Goal: Information Seeking & Learning: Check status

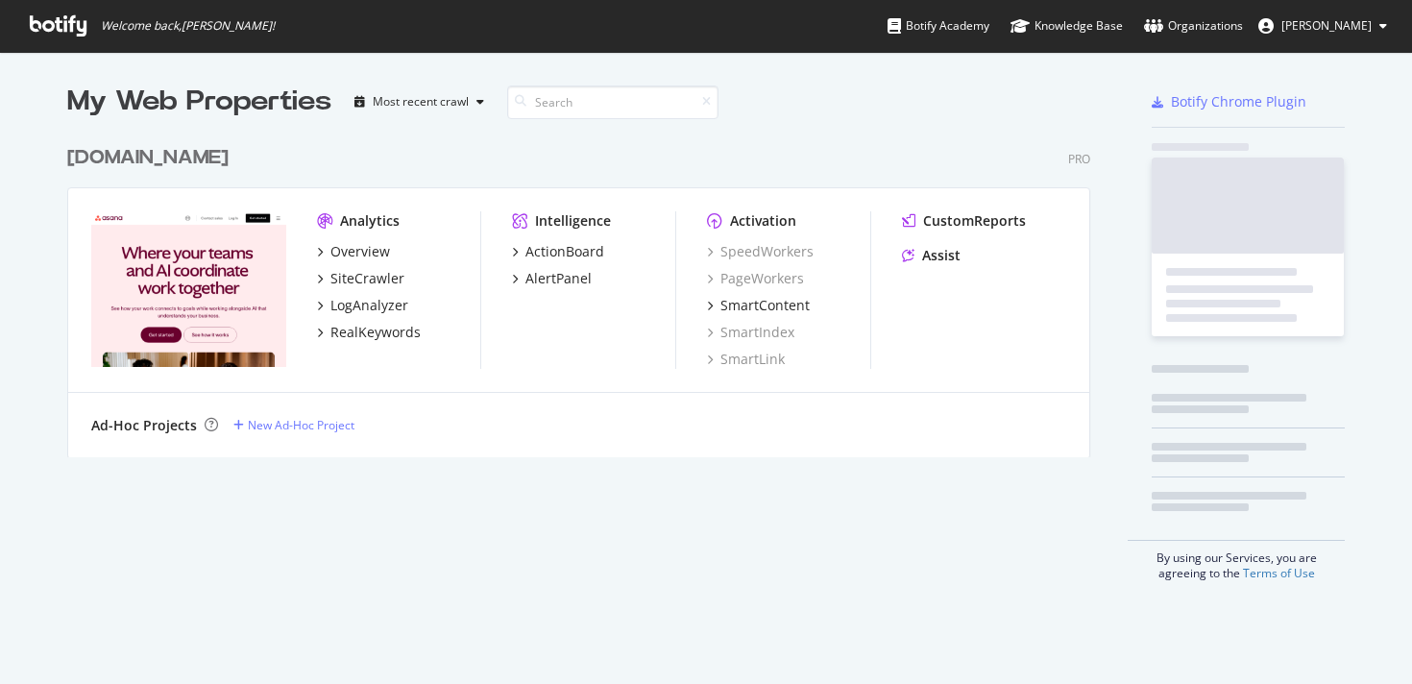
scroll to position [336, 1038]
click at [120, 157] on div "[DOMAIN_NAME]" at bounding box center [147, 158] width 161 height 28
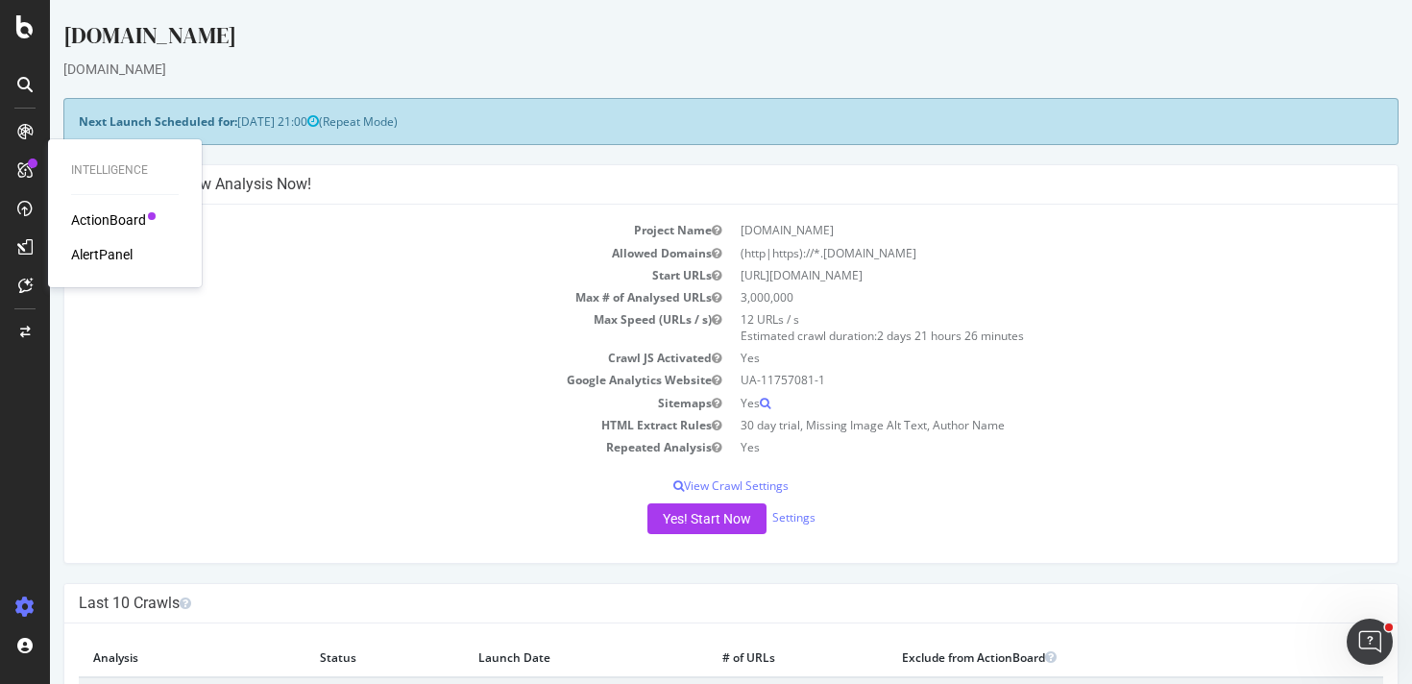
click at [98, 222] on div "ActionBoard" at bounding box center [108, 219] width 75 height 19
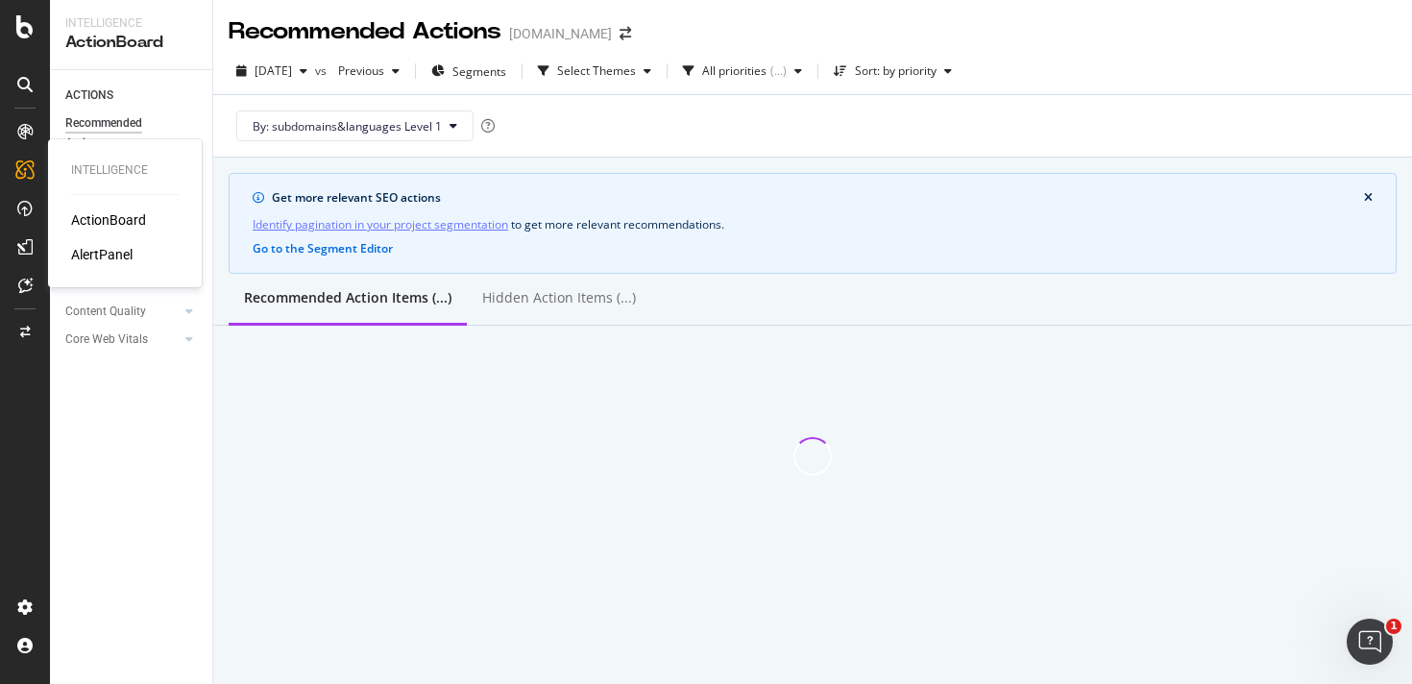
click at [85, 248] on div "AlertPanel" at bounding box center [101, 254] width 61 height 19
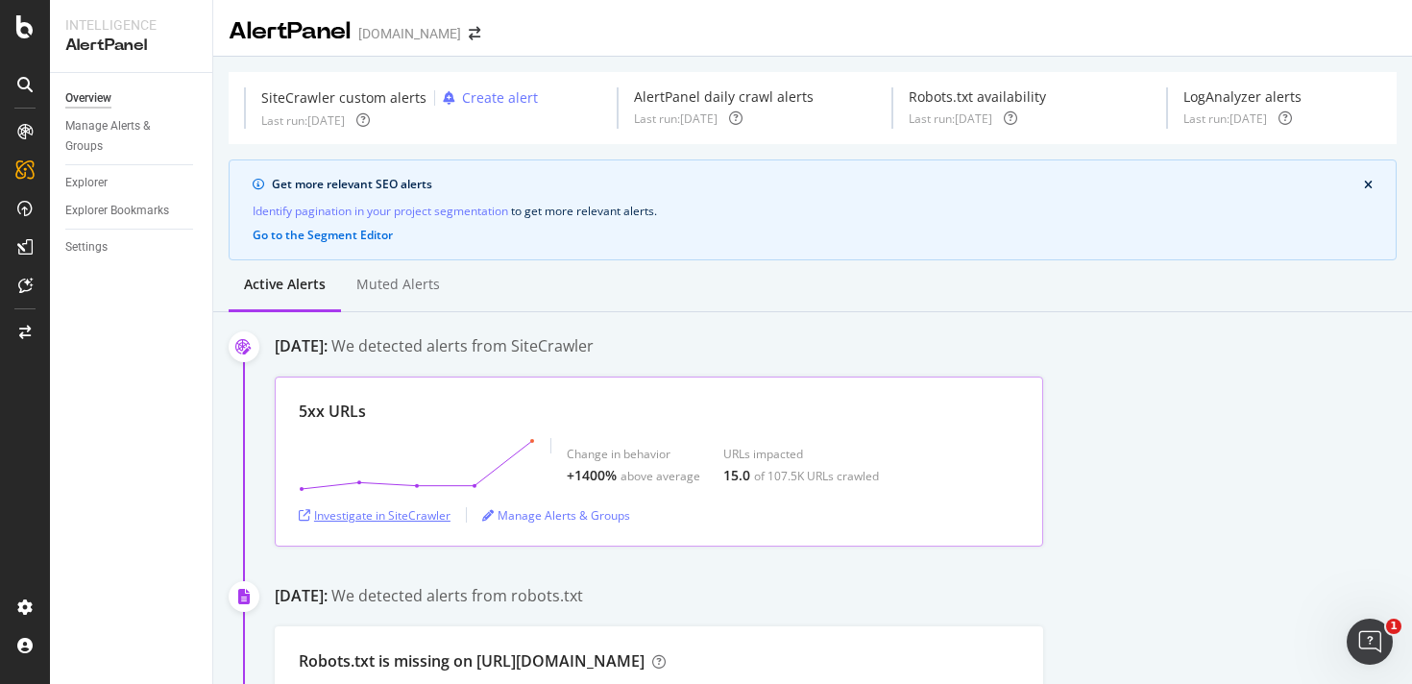
click at [411, 516] on div "Investigate in SiteCrawler" at bounding box center [375, 515] width 152 height 16
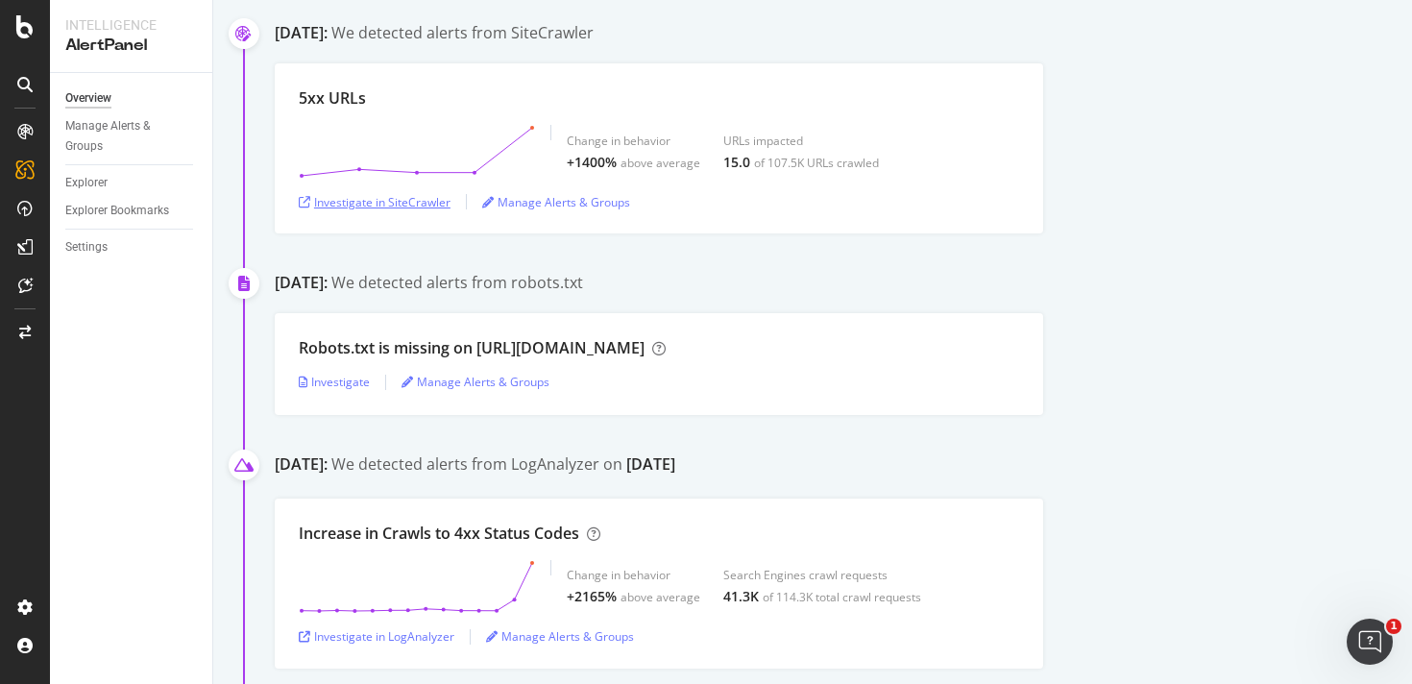
scroll to position [310, 0]
click at [411, 642] on div "Investigate in LogAnalyzer" at bounding box center [377, 639] width 156 height 16
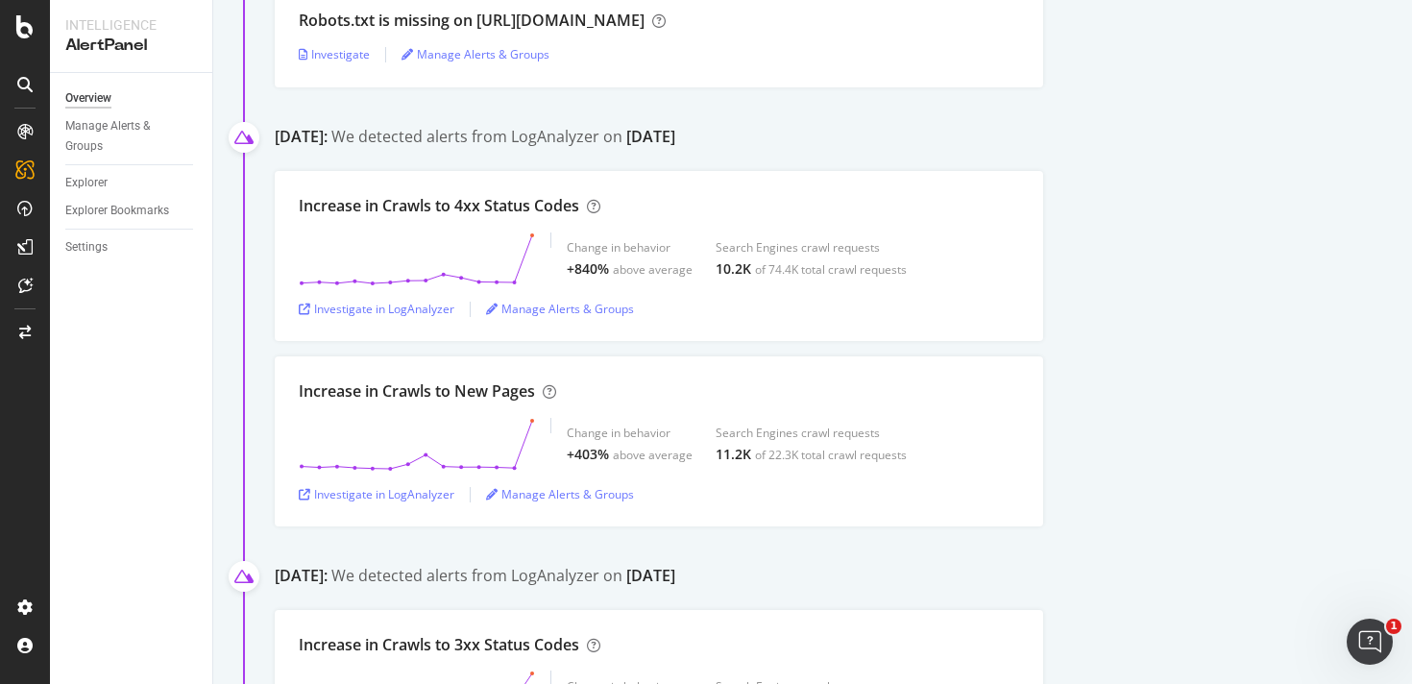
scroll to position [1443, 0]
click at [414, 307] on div "Investigate in LogAnalyzer" at bounding box center [377, 307] width 156 height 16
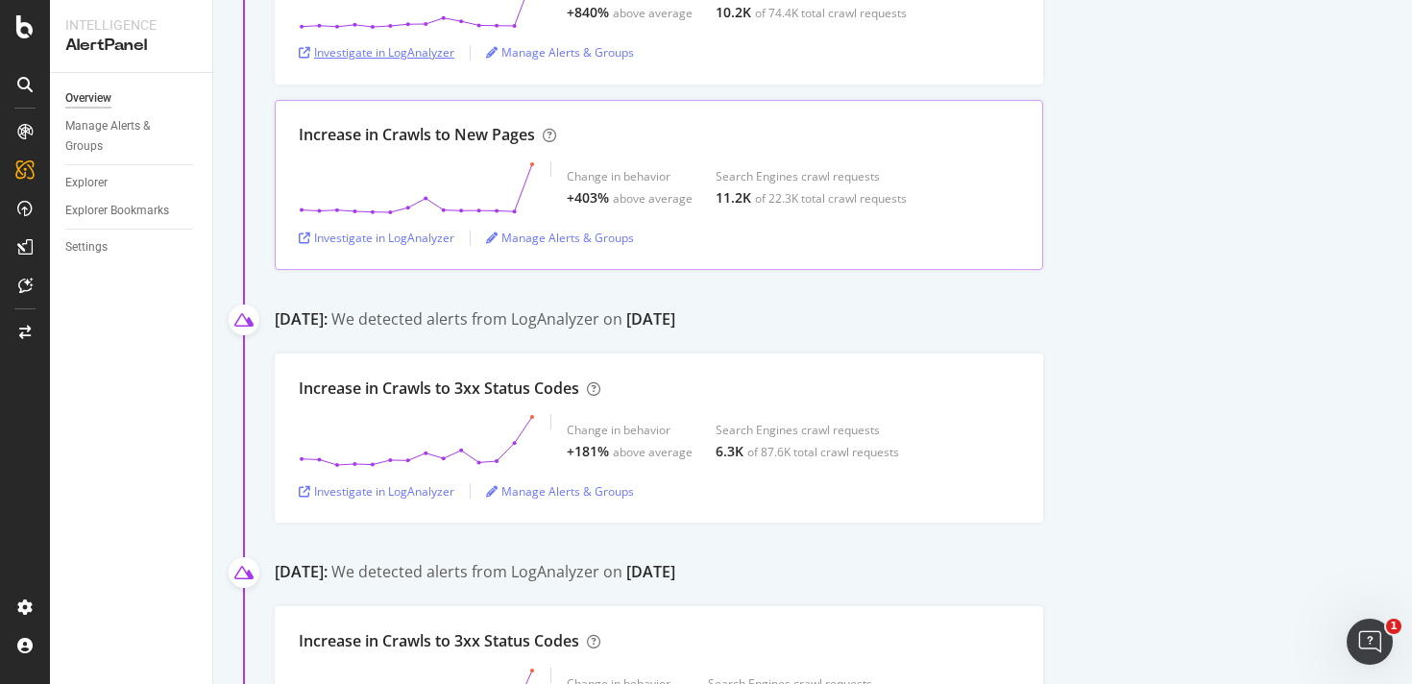
scroll to position [1795, 0]
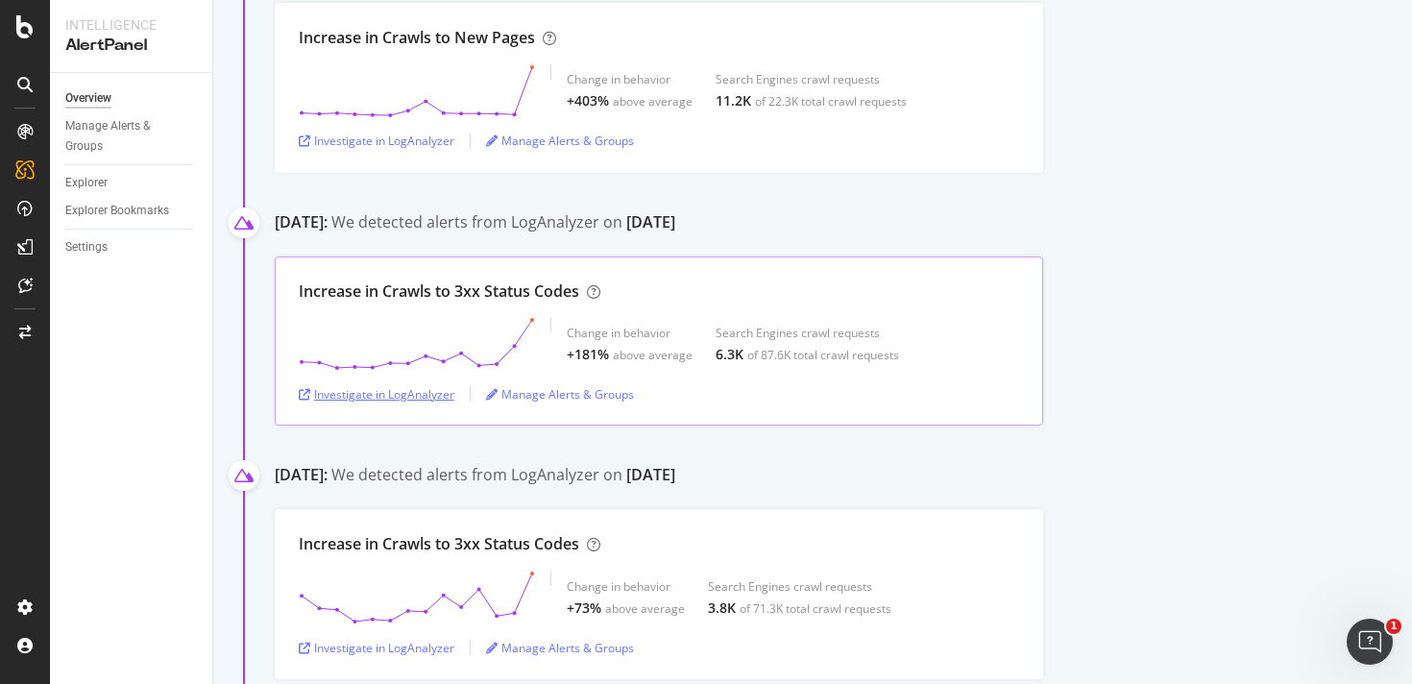
click at [413, 390] on div "Investigate in LogAnalyzer" at bounding box center [377, 394] width 156 height 16
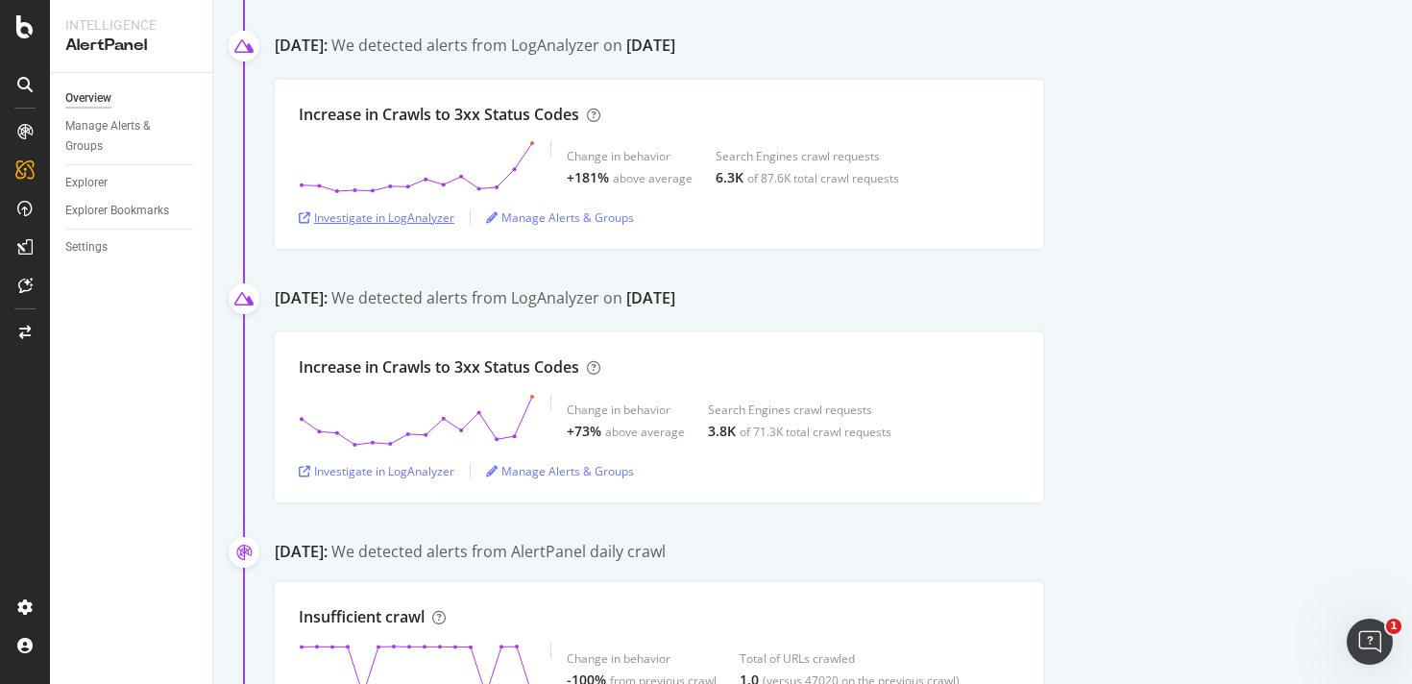
scroll to position [1998, 0]
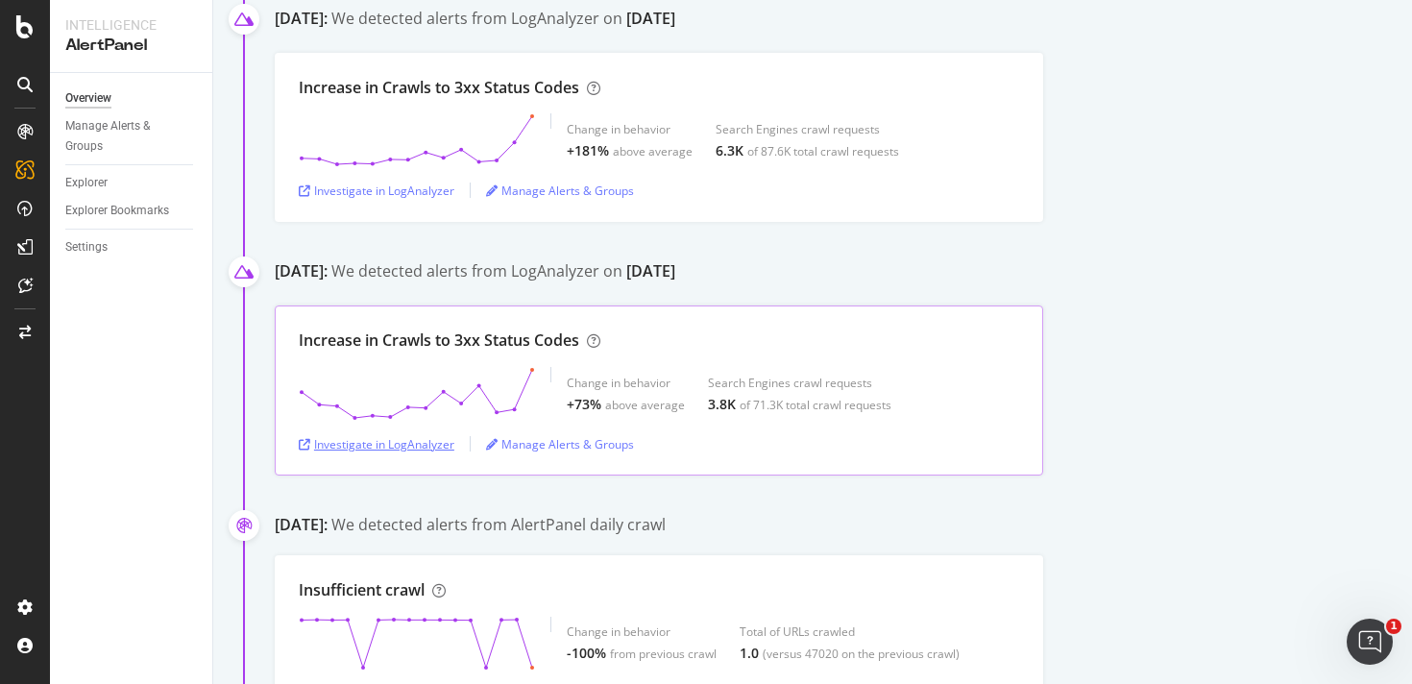
click at [391, 446] on div "Investigate in LogAnalyzer" at bounding box center [377, 444] width 156 height 16
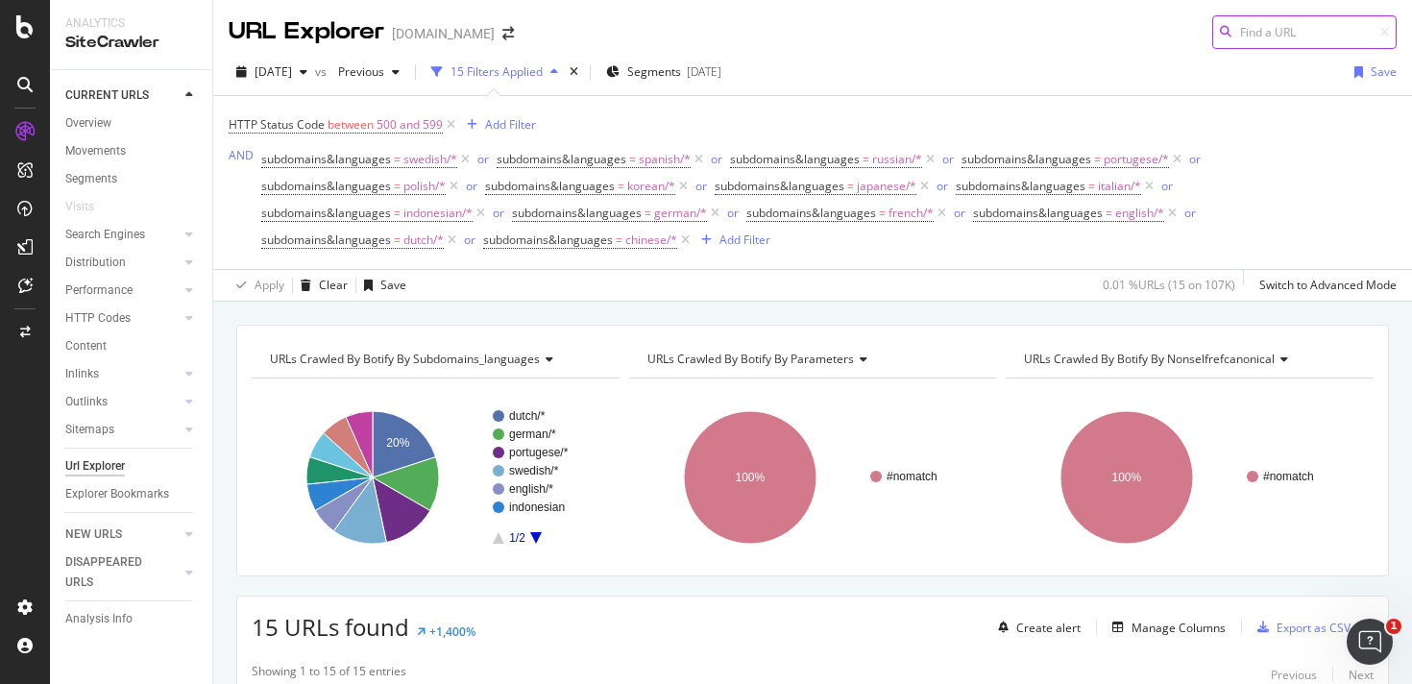
scroll to position [687, 0]
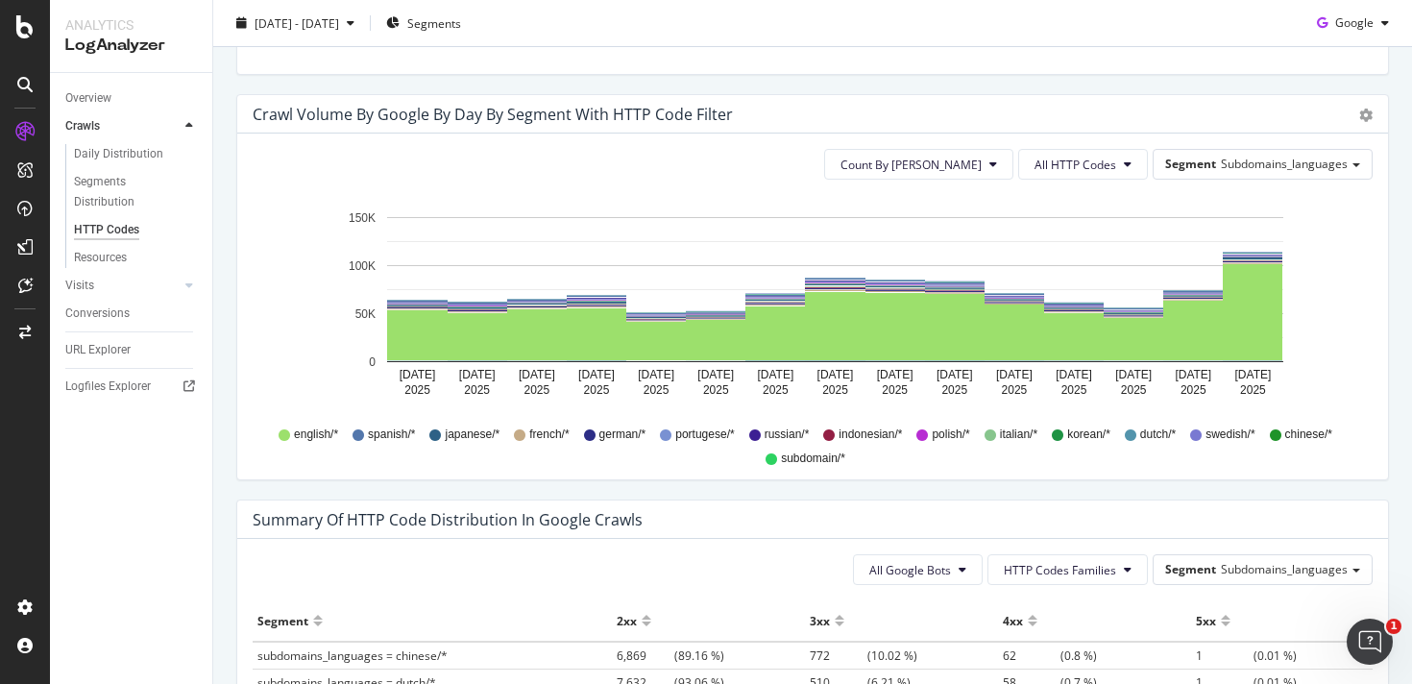
scroll to position [1302, 0]
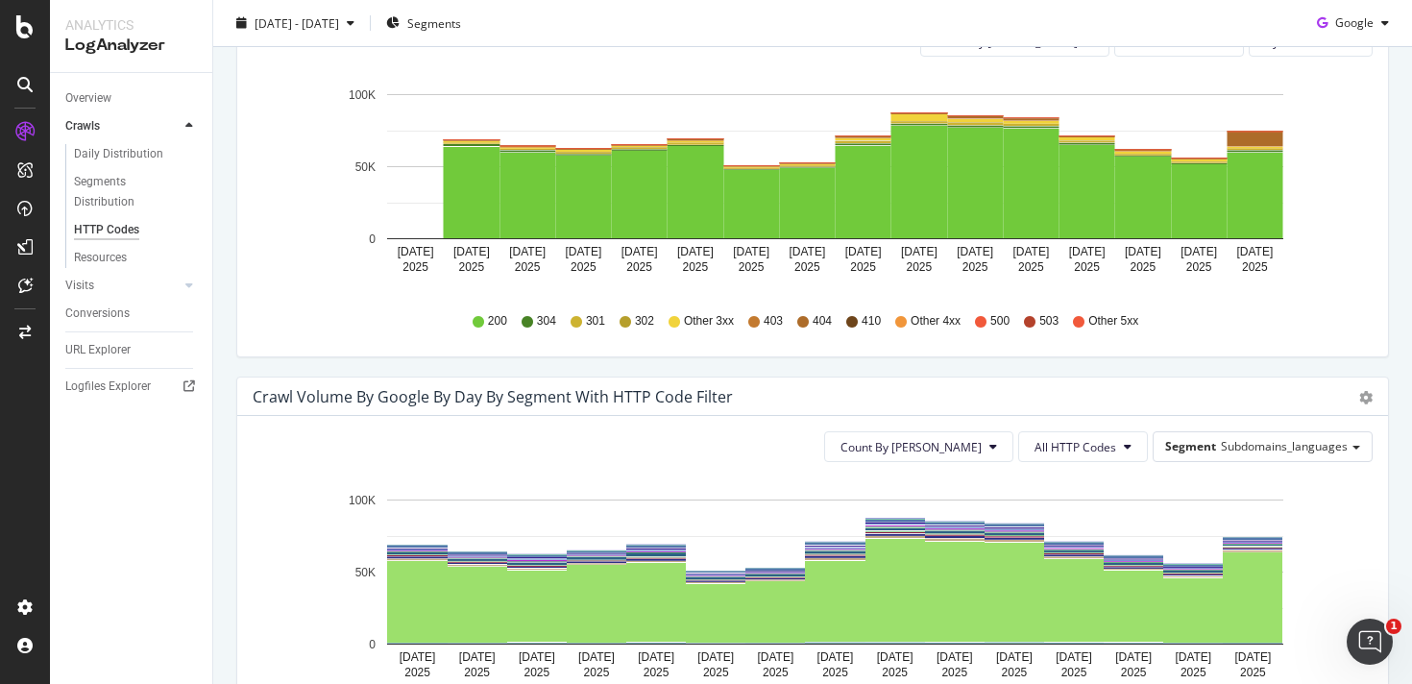
scroll to position [943, 0]
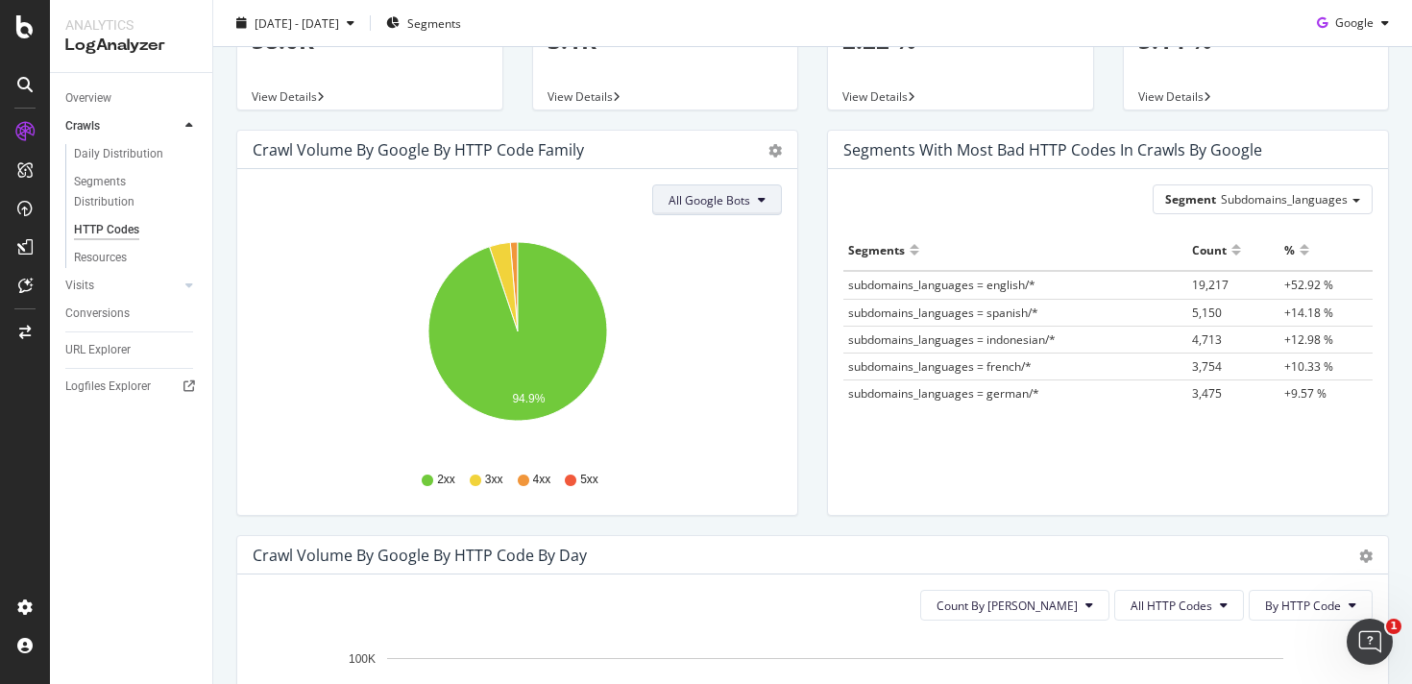
scroll to position [157, 0]
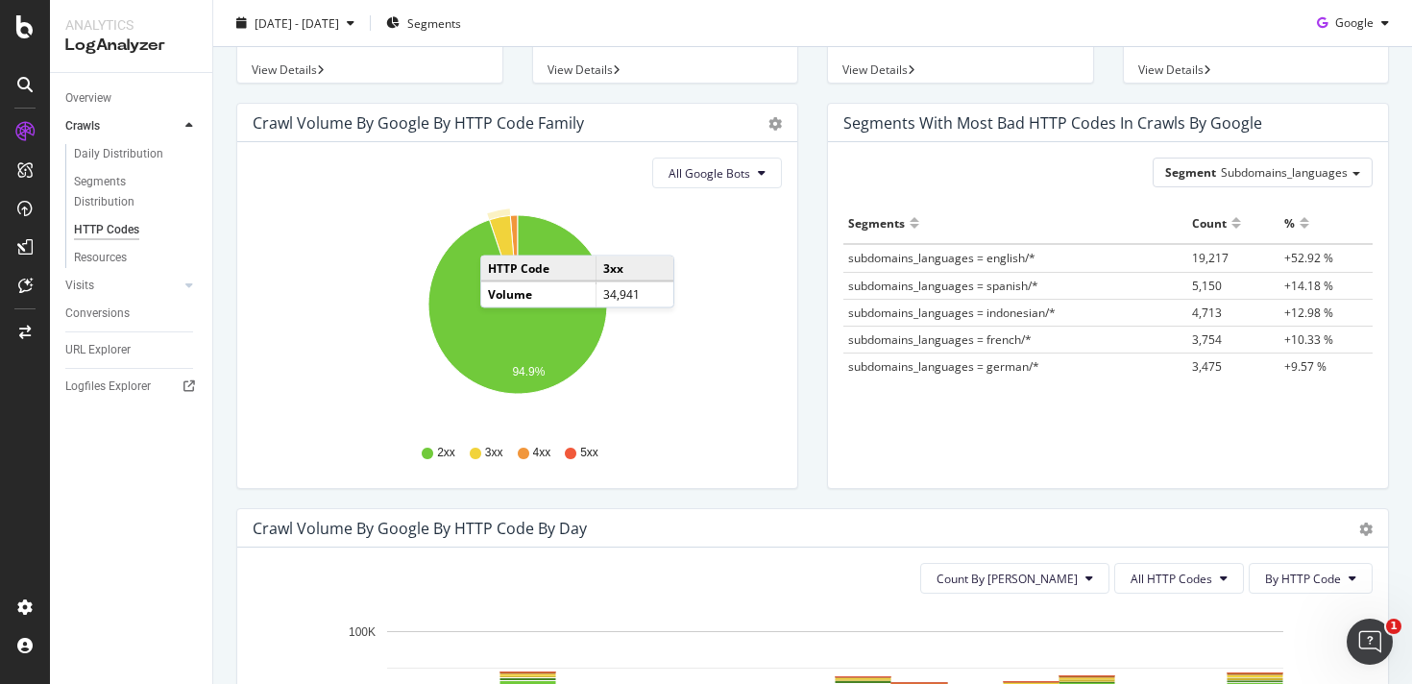
click at [499, 236] on icon "A chart." at bounding box center [503, 260] width 29 height 89
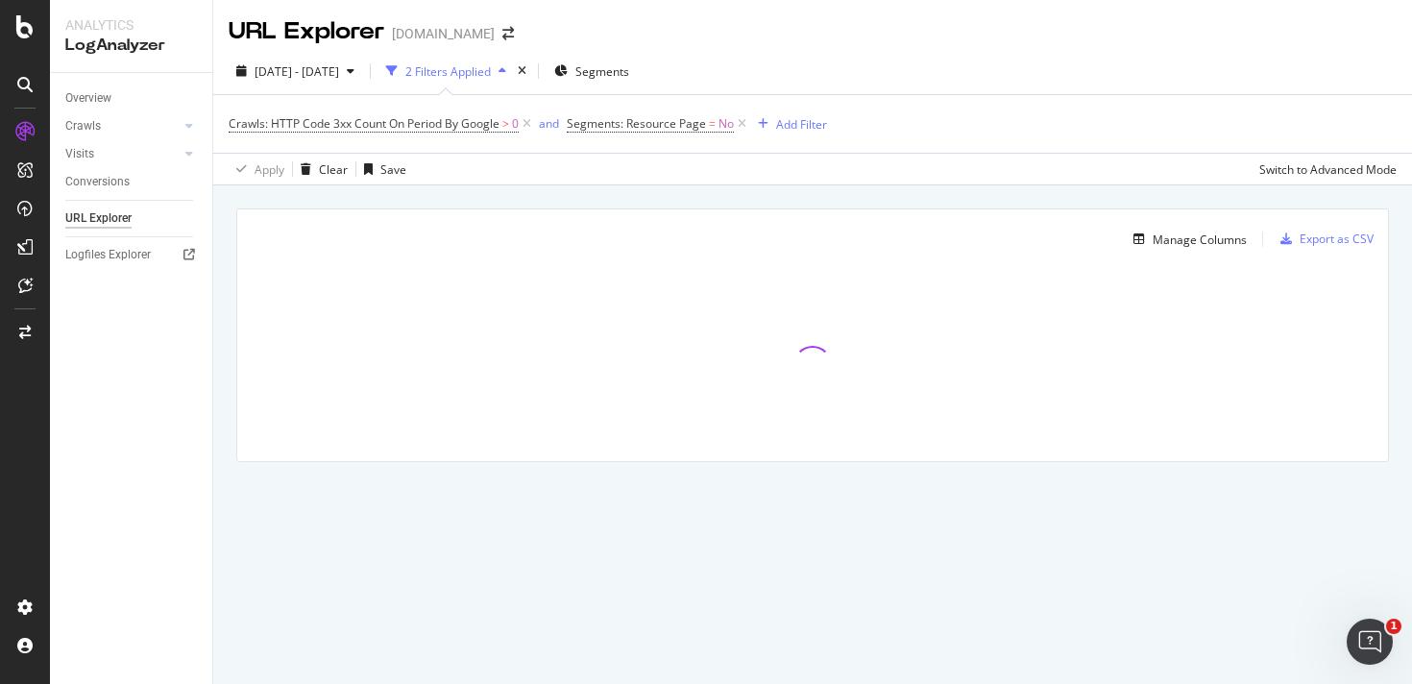
click at [824, 186] on div "Manage Columns Export as CSV Full URL Crawls: HTTP Code 3xx Count On Period By …" at bounding box center [812, 357] width 1198 height 344
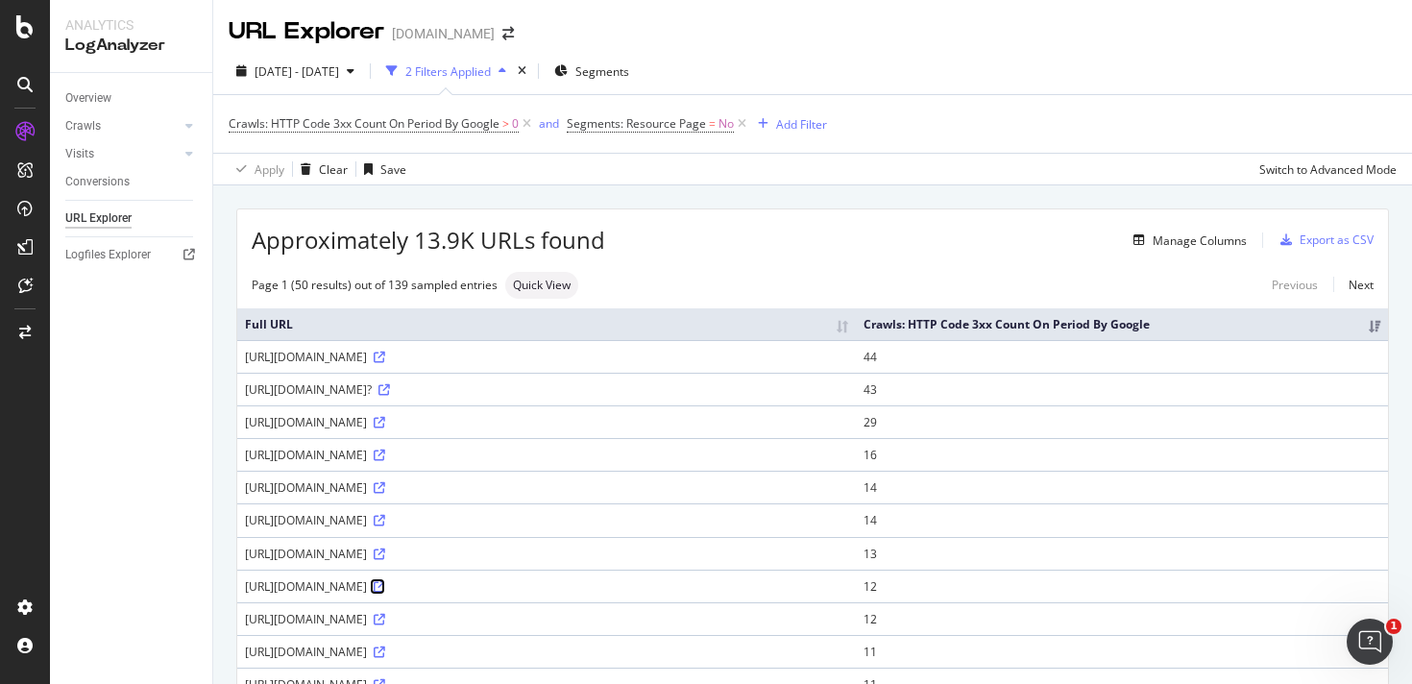
click at [385, 592] on icon at bounding box center [380, 587] width 12 height 12
click at [385, 627] on link at bounding box center [378, 619] width 14 height 16
click at [521, 627] on div "https://asana.com/resources/communication-plan/" at bounding box center [546, 619] width 603 height 16
click at [385, 625] on icon at bounding box center [380, 620] width 12 height 12
click at [1197, 71] on div "2025 Jun. 30th - Jul. 14th 2 Filters Applied Segments" at bounding box center [812, 75] width 1198 height 38
